Goal: Task Accomplishment & Management: Manage account settings

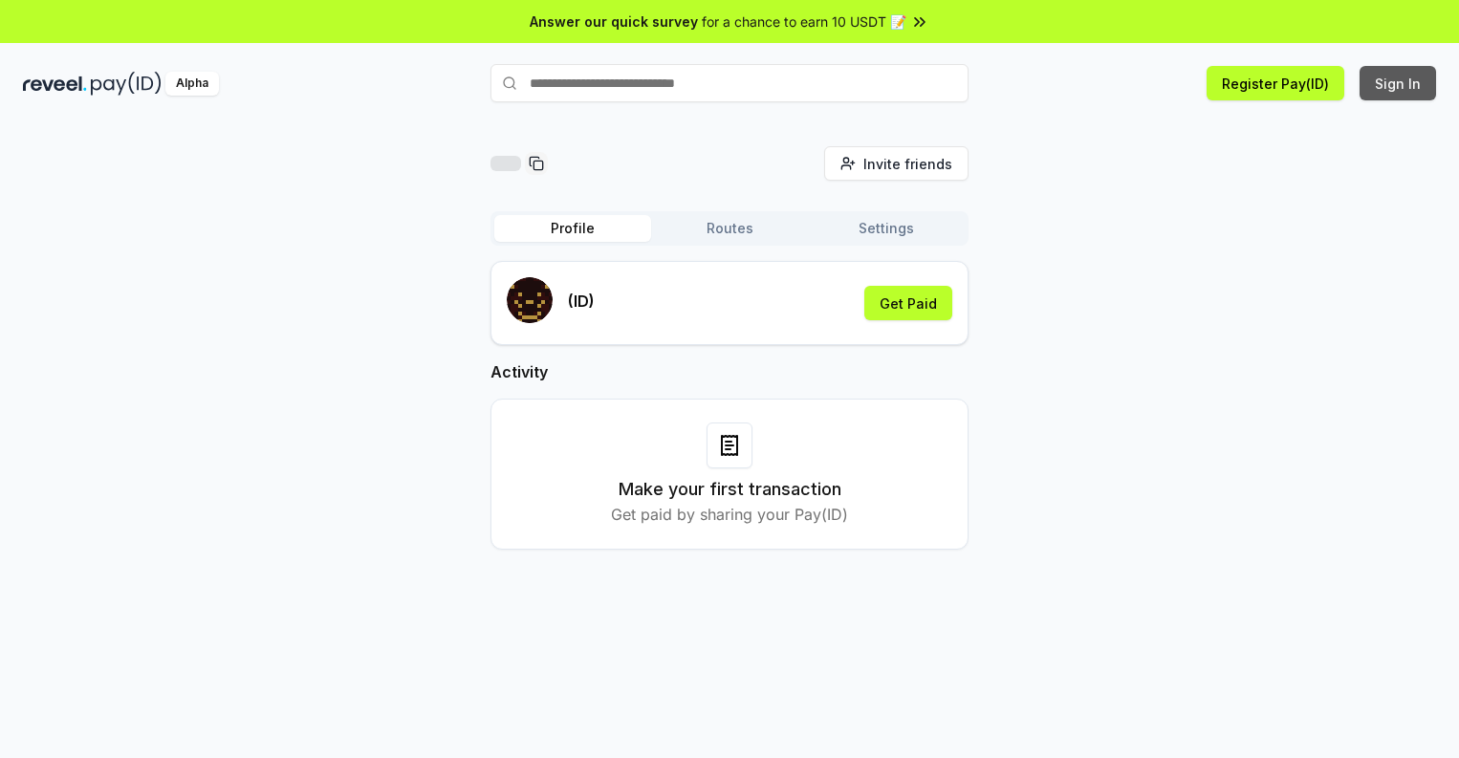
click at [1398, 83] on button "Sign In" at bounding box center [1397, 83] width 76 height 34
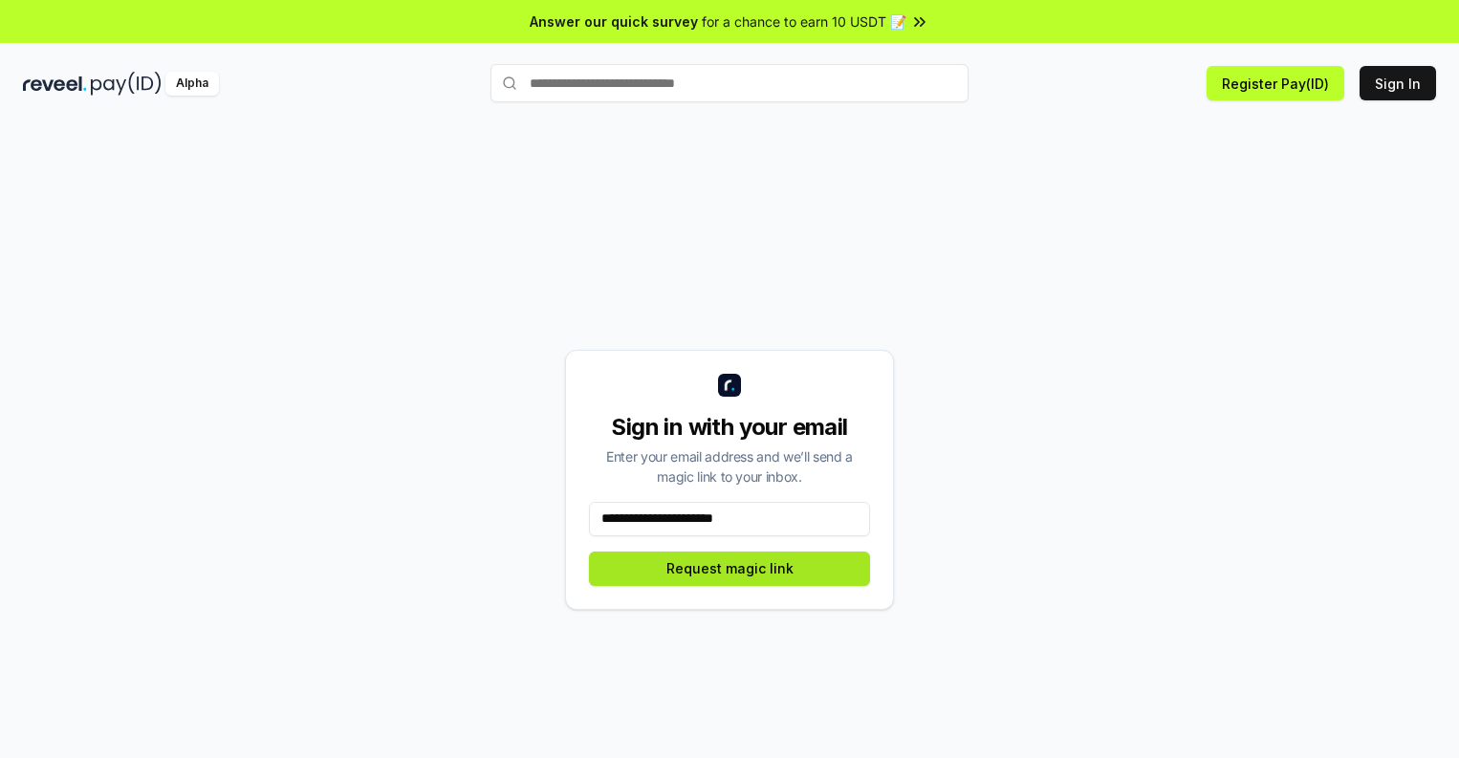
type input "**********"
click at [729, 568] on button "Request magic link" at bounding box center [729, 569] width 281 height 34
